Goal: Find specific page/section: Find specific page/section

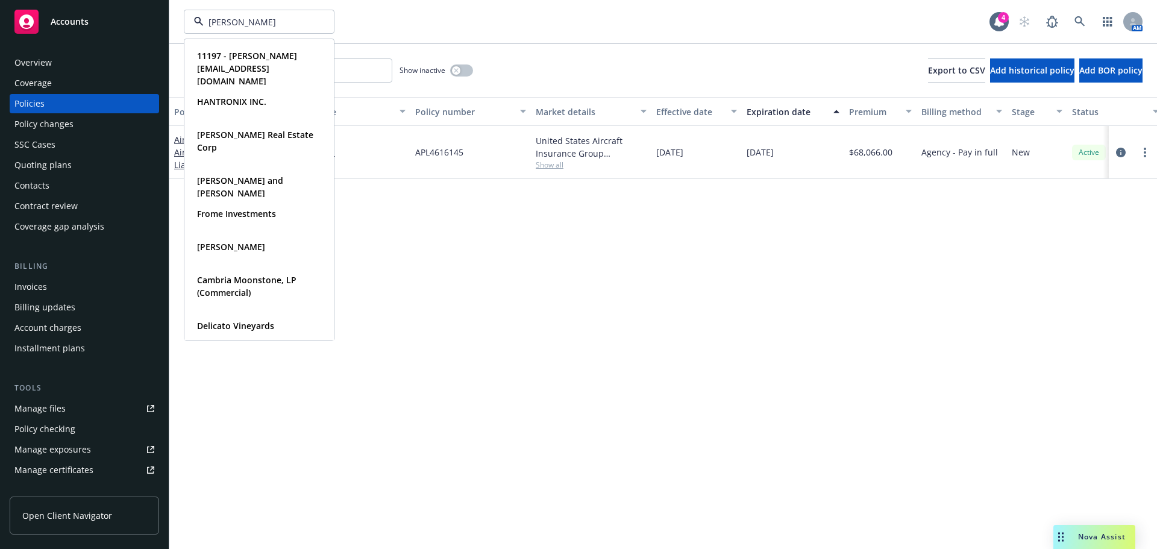
type input "tenai"
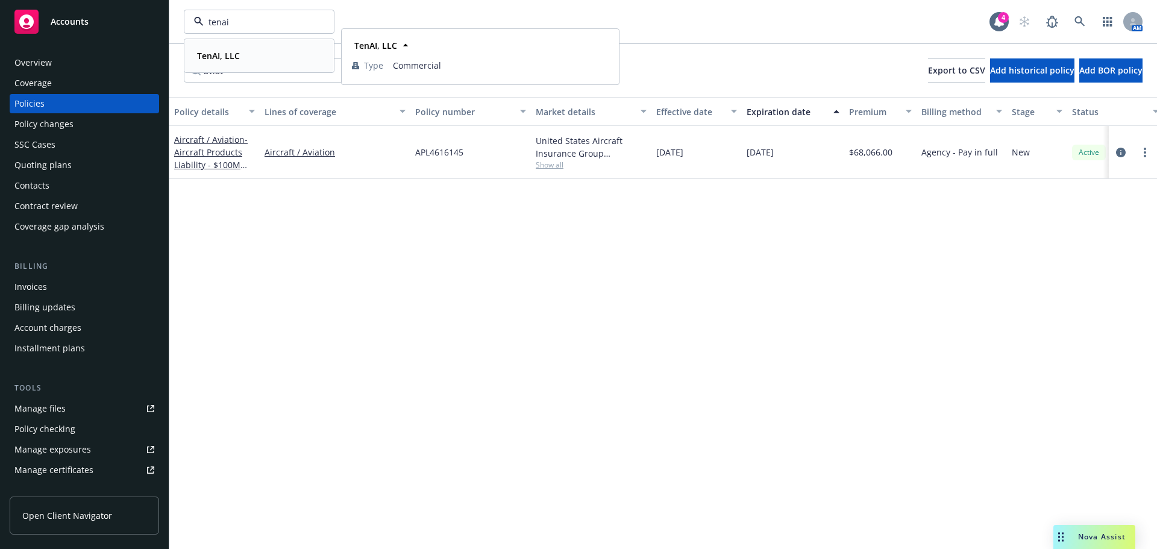
click at [243, 60] on div "TenAI, LLC" at bounding box center [259, 55] width 134 height 17
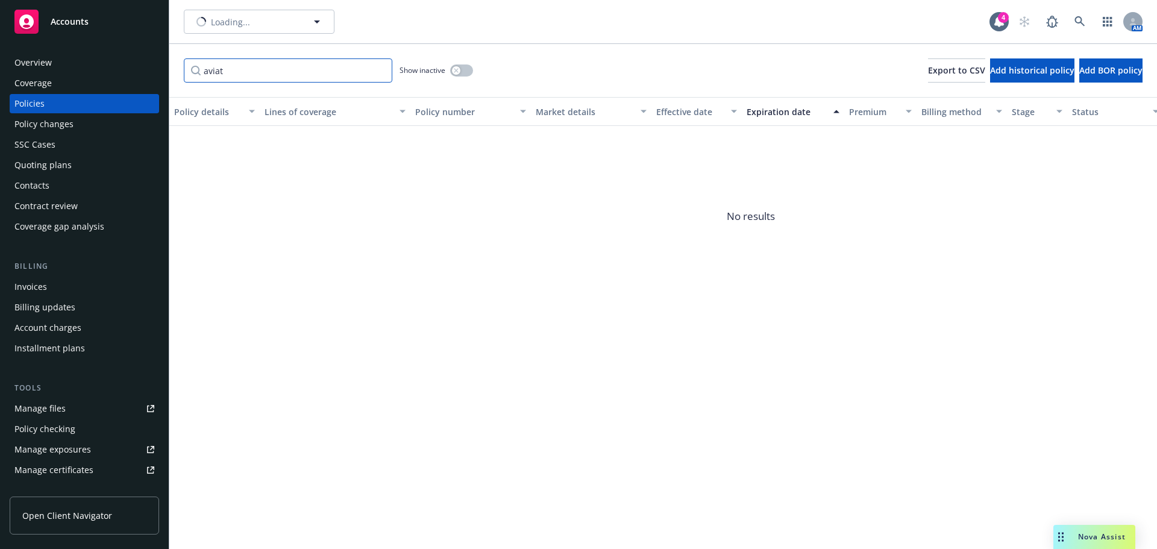
click at [242, 73] on input "aviat" at bounding box center [288, 70] width 209 height 24
click at [377, 71] on input "aviat" at bounding box center [288, 70] width 209 height 24
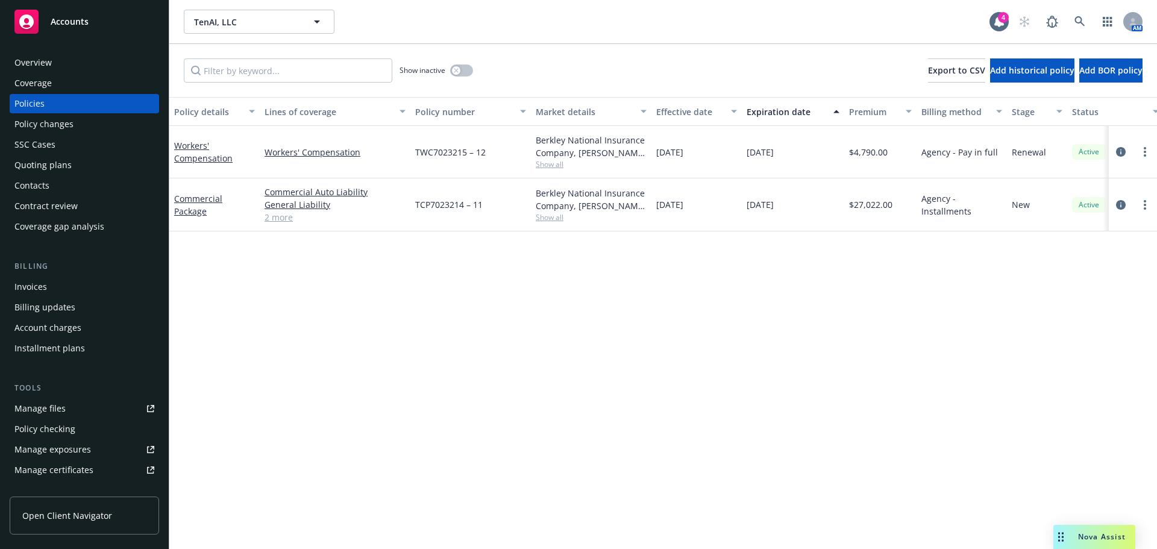
click at [1117, 152] on icon "circleInformation" at bounding box center [1121, 152] width 10 height 10
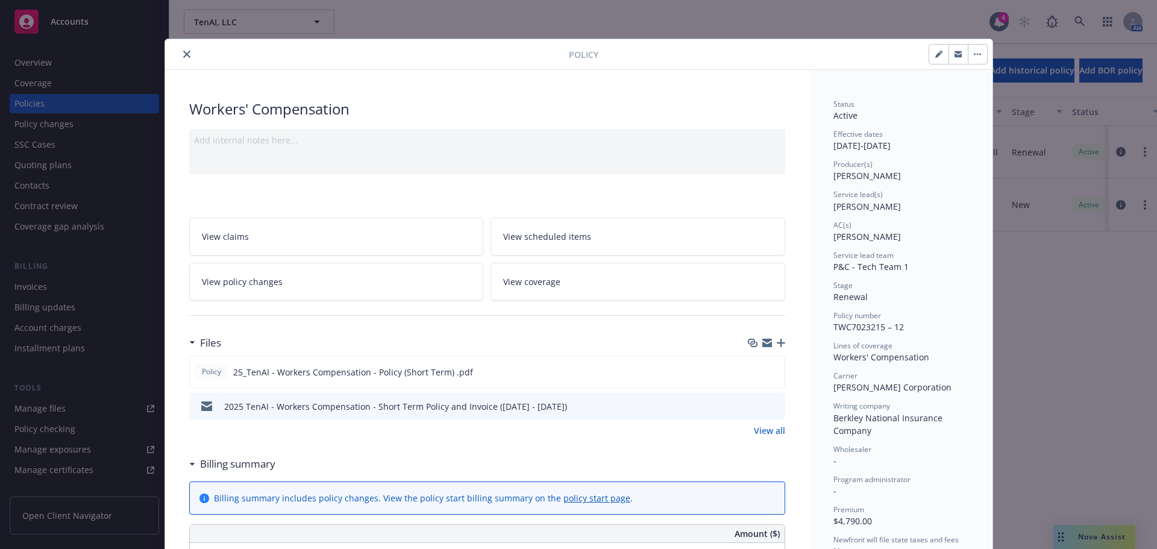
click at [183, 57] on icon "close" at bounding box center [186, 54] width 7 height 7
